Goal: Information Seeking & Learning: Find contact information

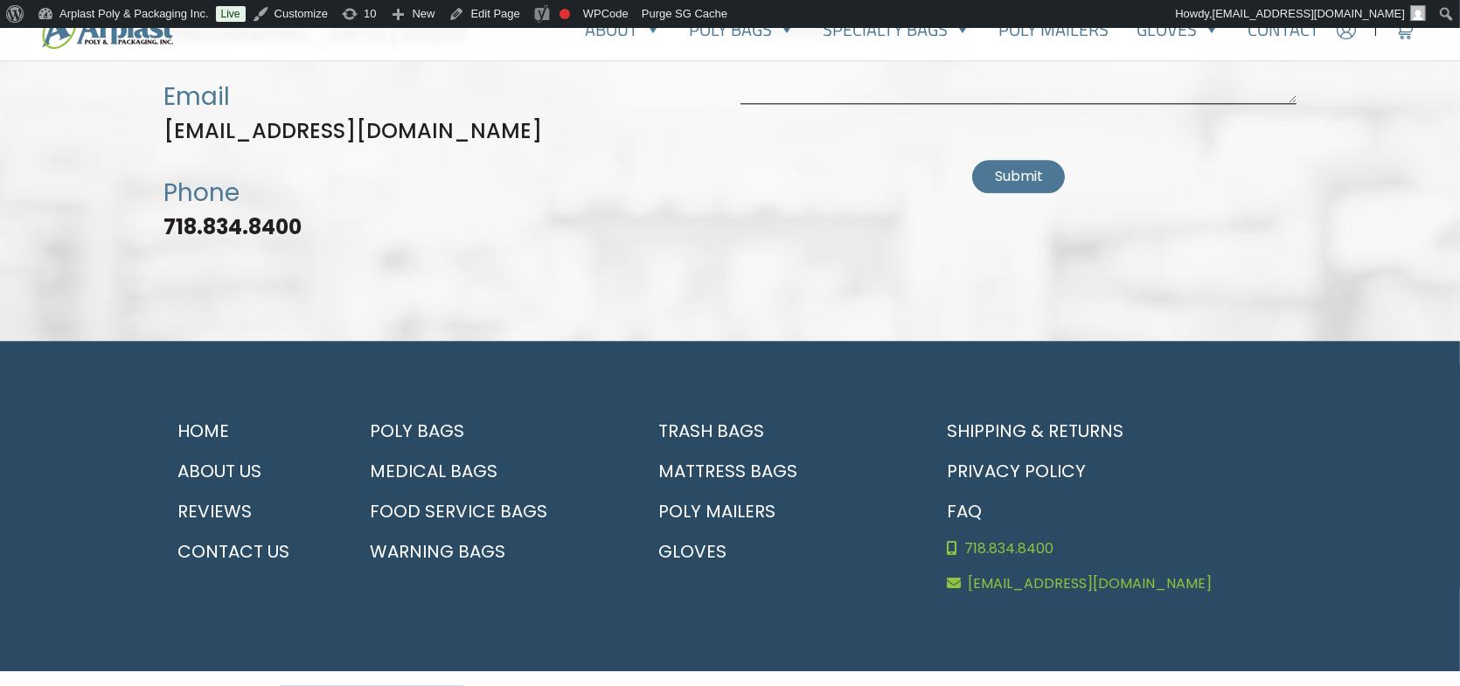
drag, startPoint x: 281, startPoint y: 662, endPoint x: 448, endPoint y: 658, distance: 167.0
click at [448, 685] on small "Copyright © 2025 Arplast Poly & Packaging Inc, all rights reserved." at bounding box center [375, 695] width 425 height 17
copy small "Arplast Poly & Packaging Inc"
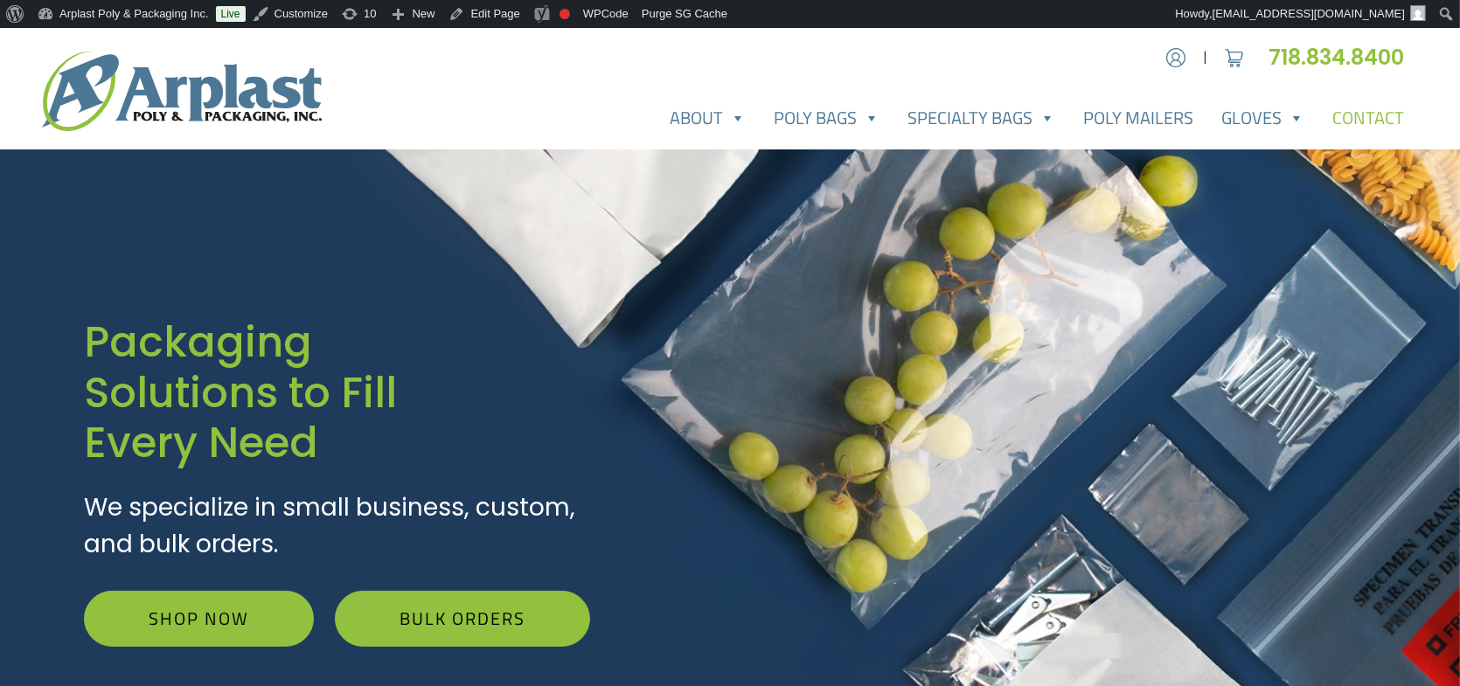
click at [1370, 127] on link "Contact" at bounding box center [1368, 118] width 100 height 35
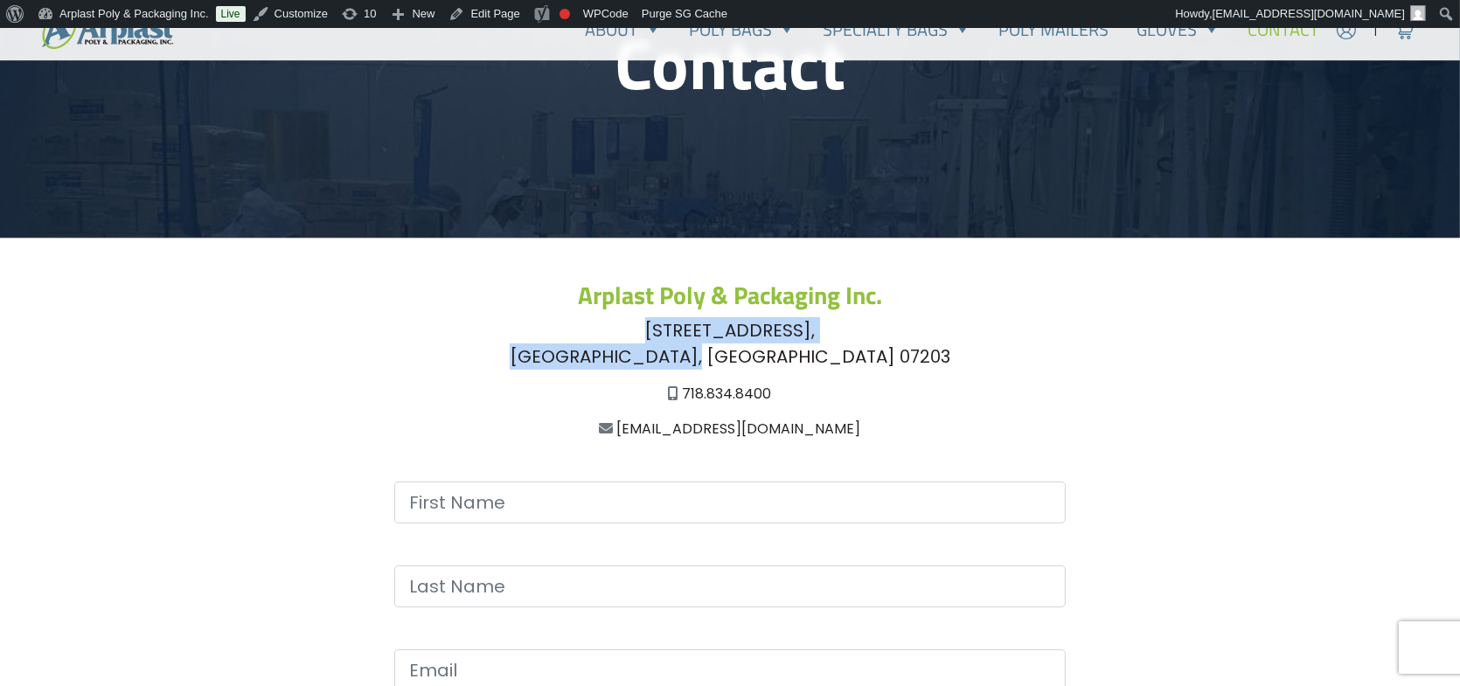
drag, startPoint x: 729, startPoint y: 343, endPoint x: 813, endPoint y: 359, distance: 85.4
click at [813, 359] on div "[STREET_ADDRESS]" at bounding box center [729, 343] width 1133 height 52
copy div "[STREET_ADDRESS]"
click at [718, 320] on div "[STREET_ADDRESS]" at bounding box center [729, 343] width 1133 height 52
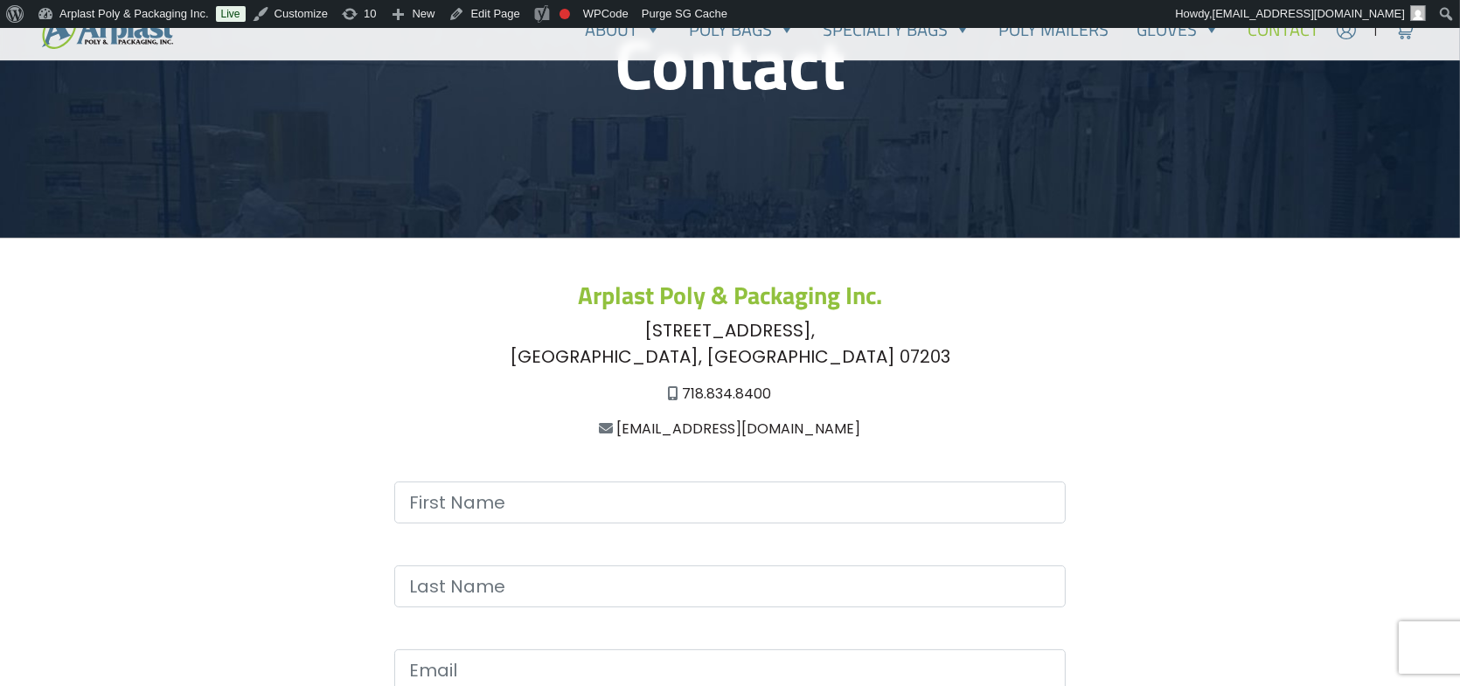
click at [697, 351] on div "[STREET_ADDRESS]" at bounding box center [729, 343] width 1133 height 52
copy div "Roselle"
click at [738, 356] on div "[STREET_ADDRESS]" at bounding box center [729, 343] width 1133 height 52
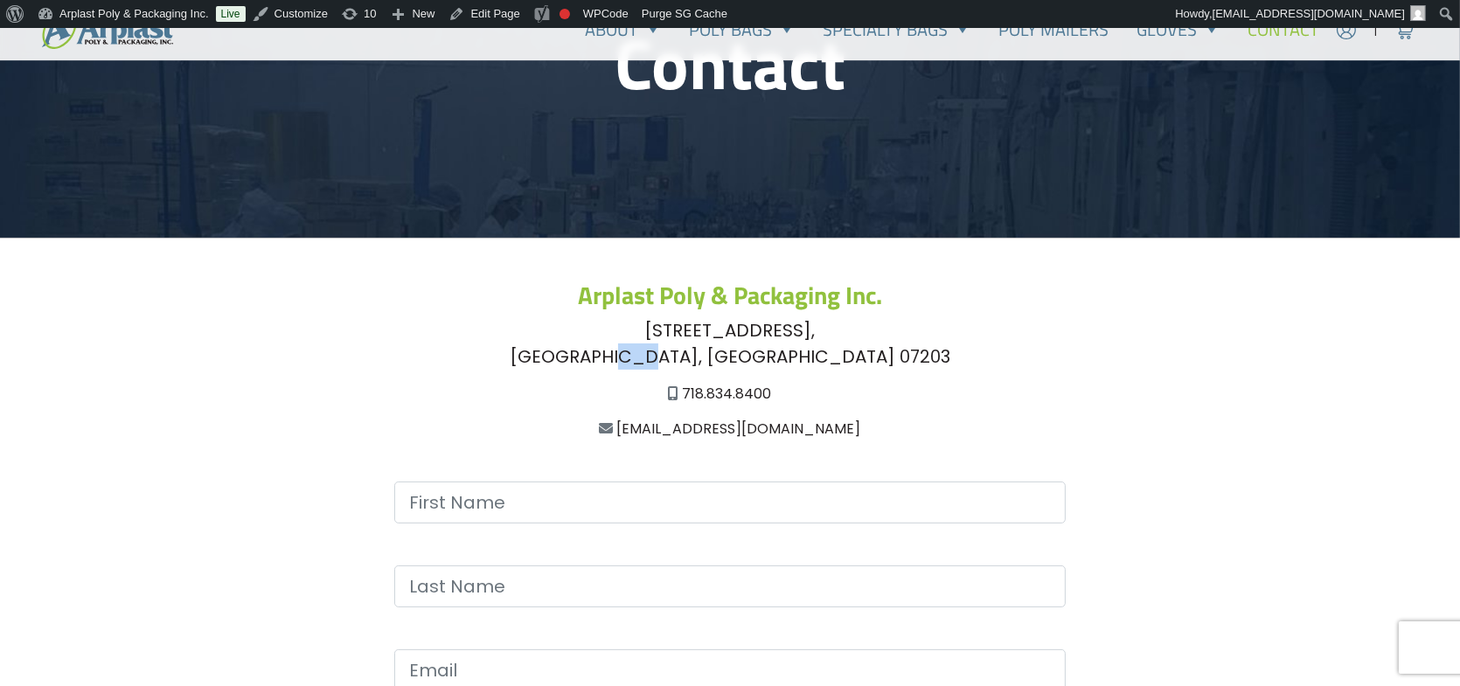
copy div "NJ"
click at [774, 357] on div "[STREET_ADDRESS]" at bounding box center [729, 343] width 1133 height 52
drag, startPoint x: 774, startPoint y: 357, endPoint x: 1144, endPoint y: 38, distance: 489.0
click at [774, 357] on div "[STREET_ADDRESS]" at bounding box center [729, 343] width 1133 height 52
copy div "07203"
